Goal: Check status: Check status

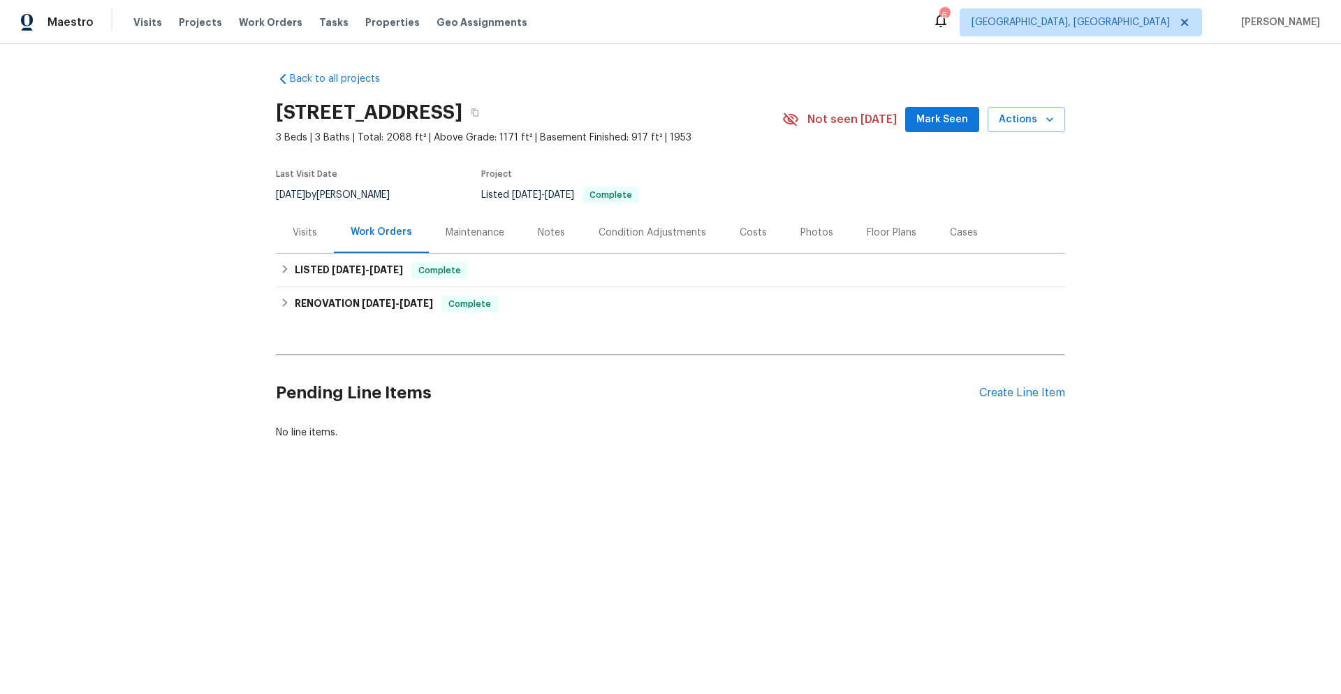
click at [300, 235] on div "Visits" at bounding box center [305, 233] width 24 height 14
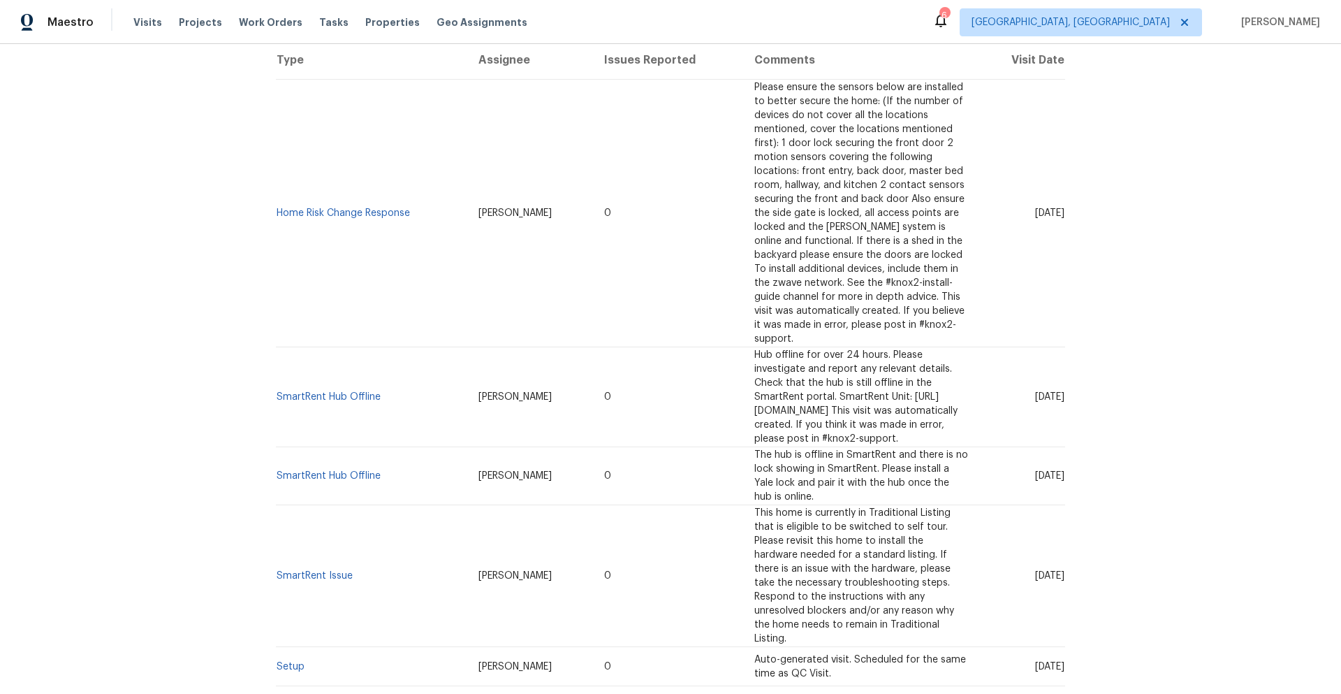
scroll to position [279, 0]
click at [290, 660] on link "Setup" at bounding box center [291, 665] width 28 height 10
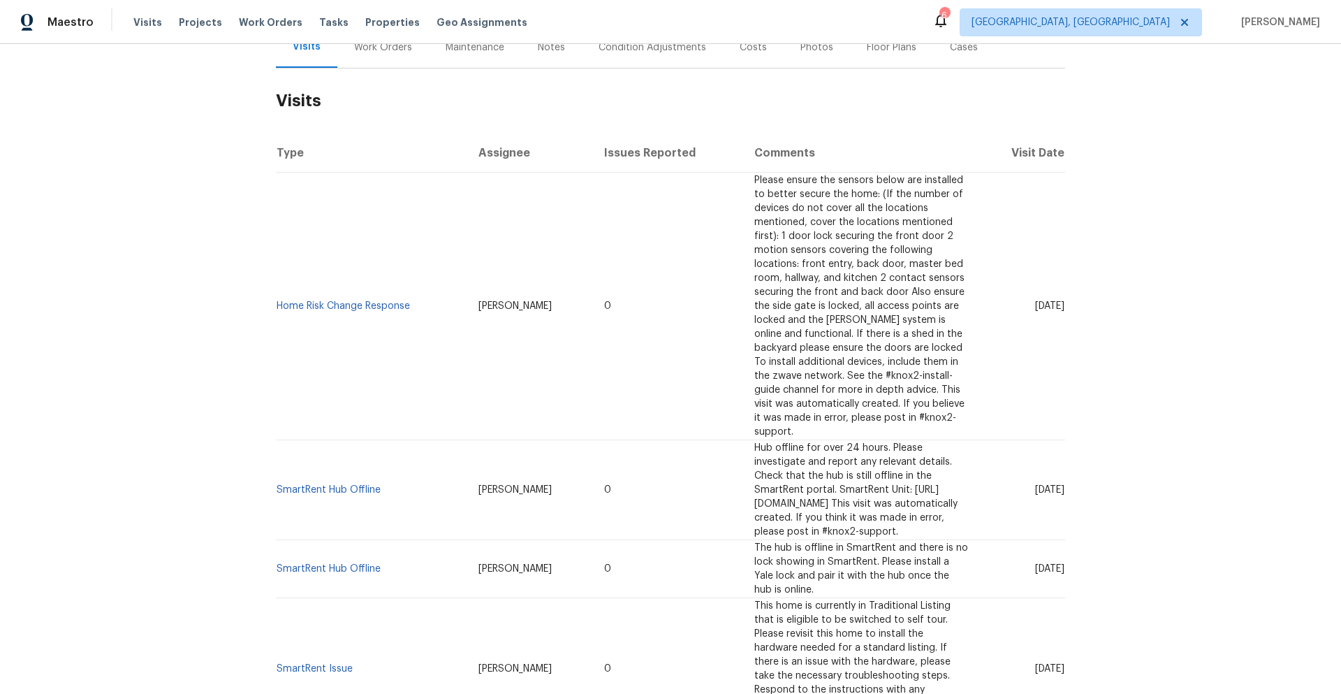
scroll to position [210, 0]
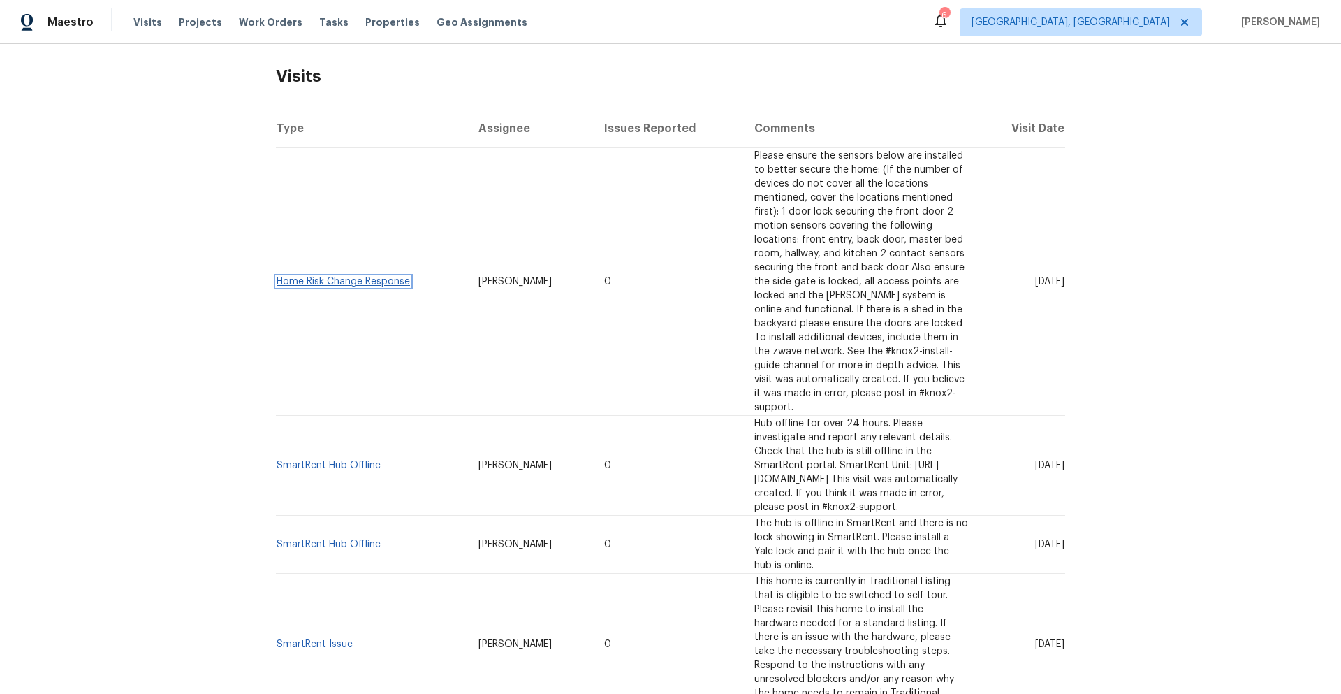
click at [374, 277] on link "Home Risk Change Response" at bounding box center [343, 282] width 133 height 10
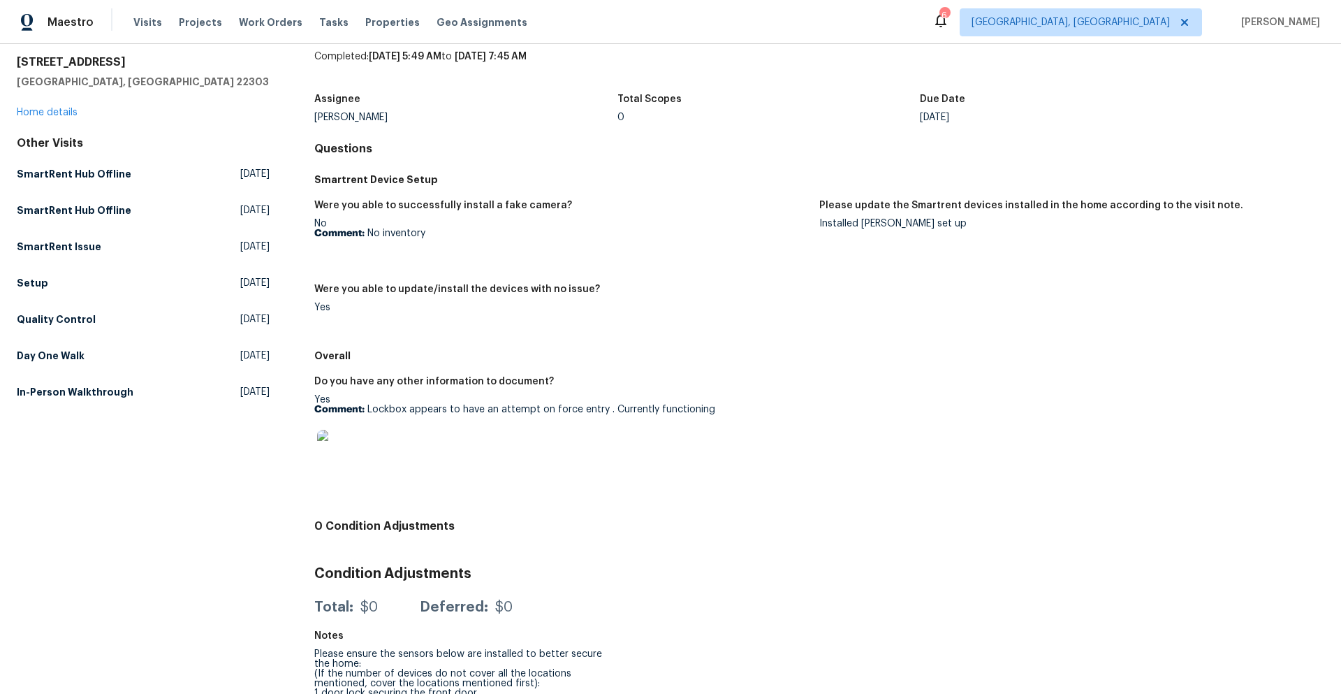
scroll to position [70, 0]
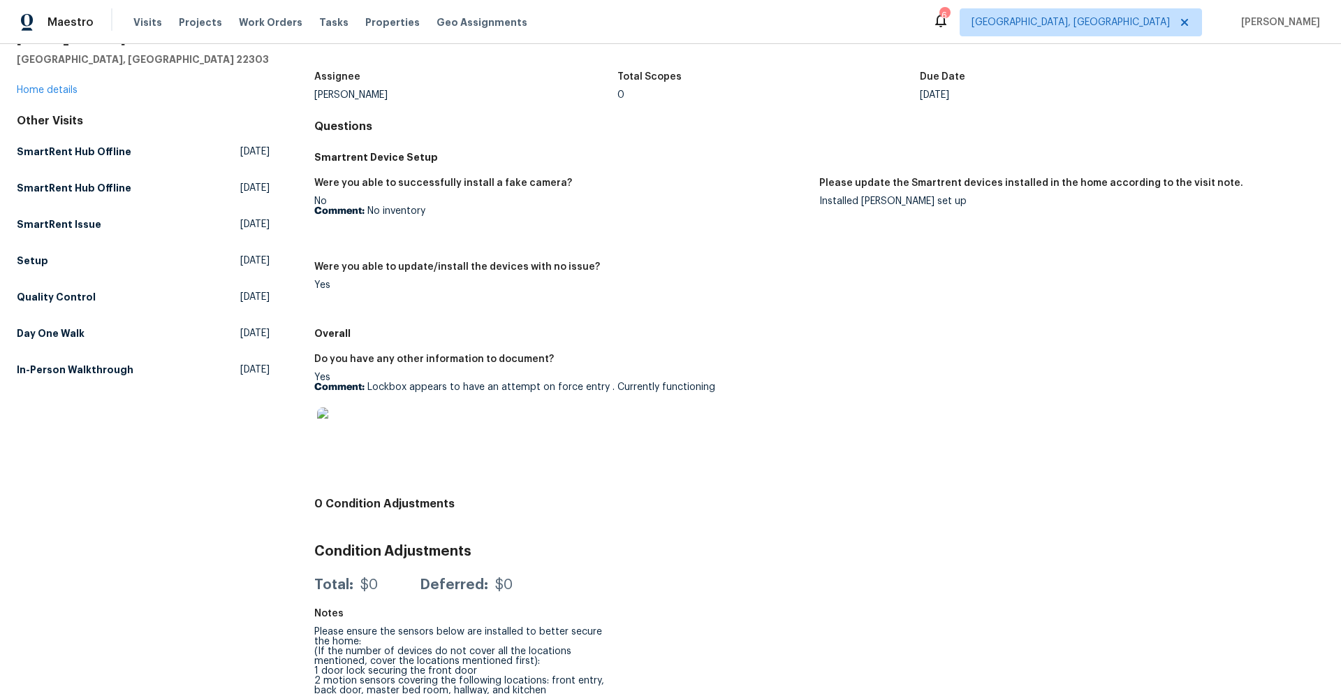
click at [356, 430] on img at bounding box center [339, 429] width 45 height 45
